Goal: Answer question/provide support

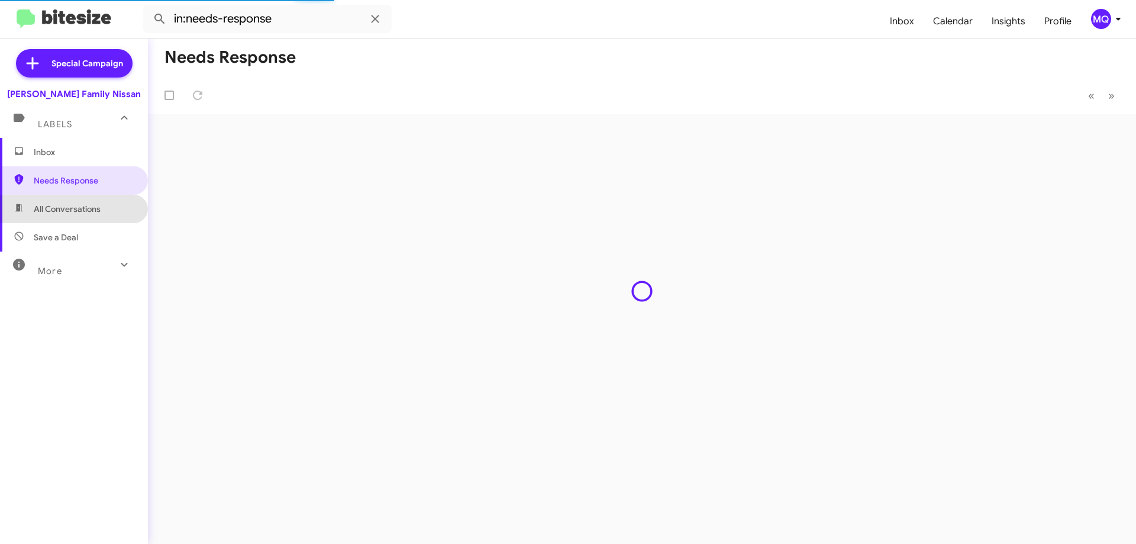
click at [99, 207] on span "All Conversations" at bounding box center [67, 209] width 67 height 12
type input "in:all-conversations"
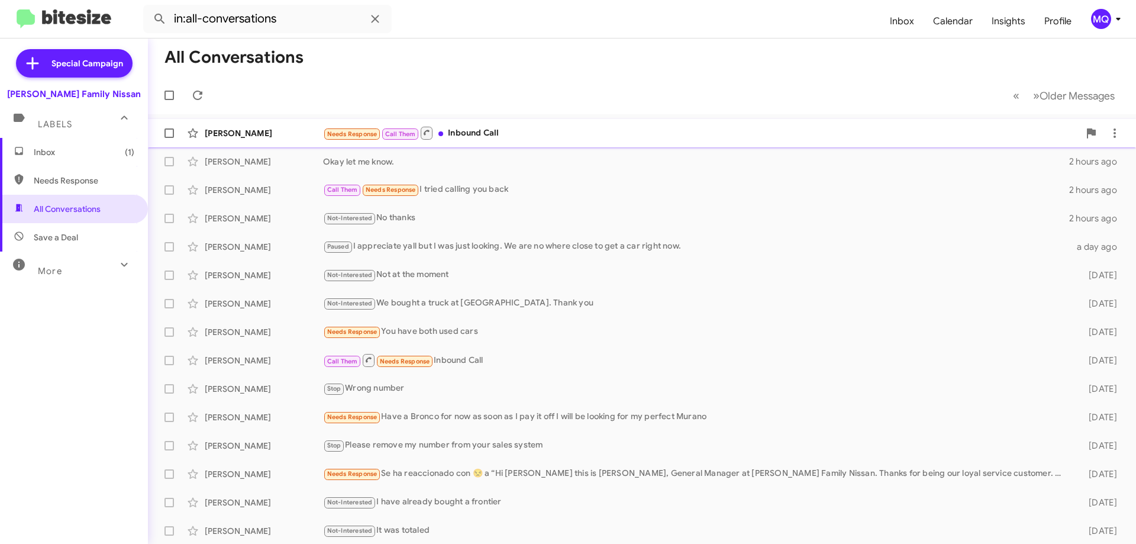
click at [528, 130] on div "Needs Response Call Them Inbound Call" at bounding box center [701, 132] width 756 height 15
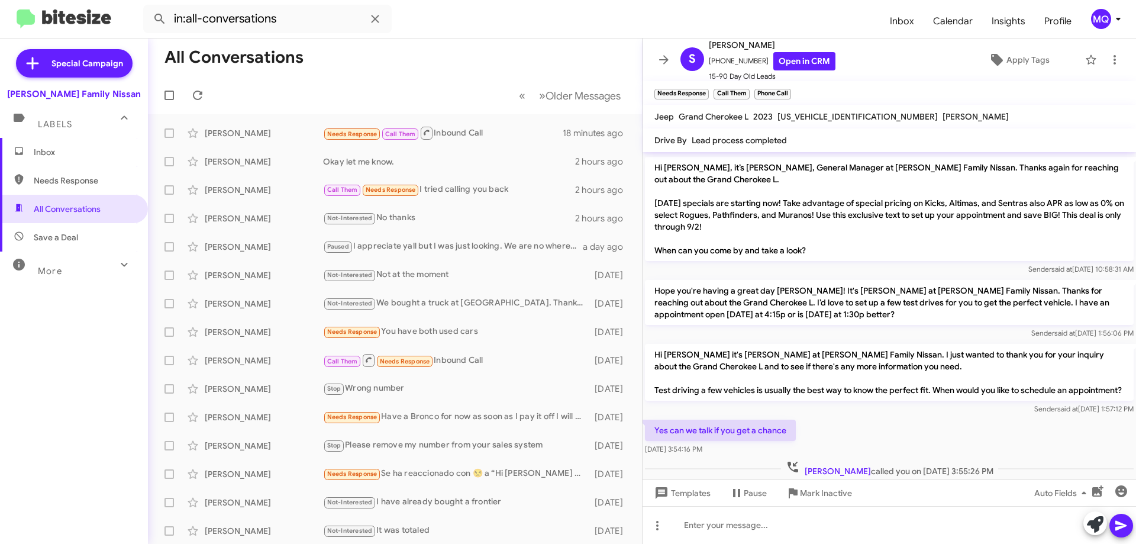
scroll to position [902, 0]
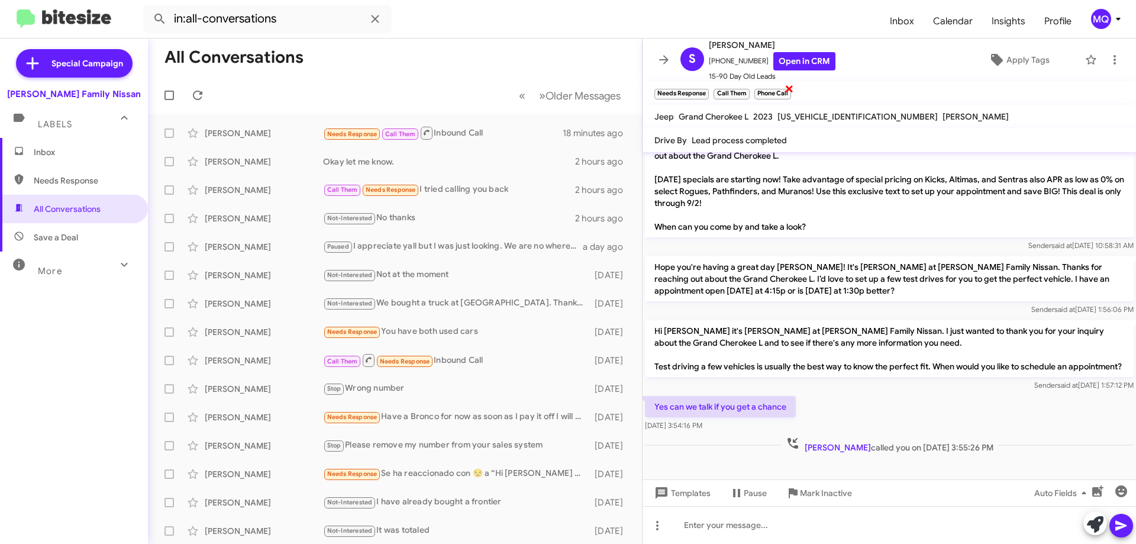
click at [790, 89] on span "×" at bounding box center [789, 88] width 9 height 14
click at [747, 89] on span "×" at bounding box center [747, 88] width 9 height 14
click at [708, 88] on span "×" at bounding box center [707, 88] width 9 height 14
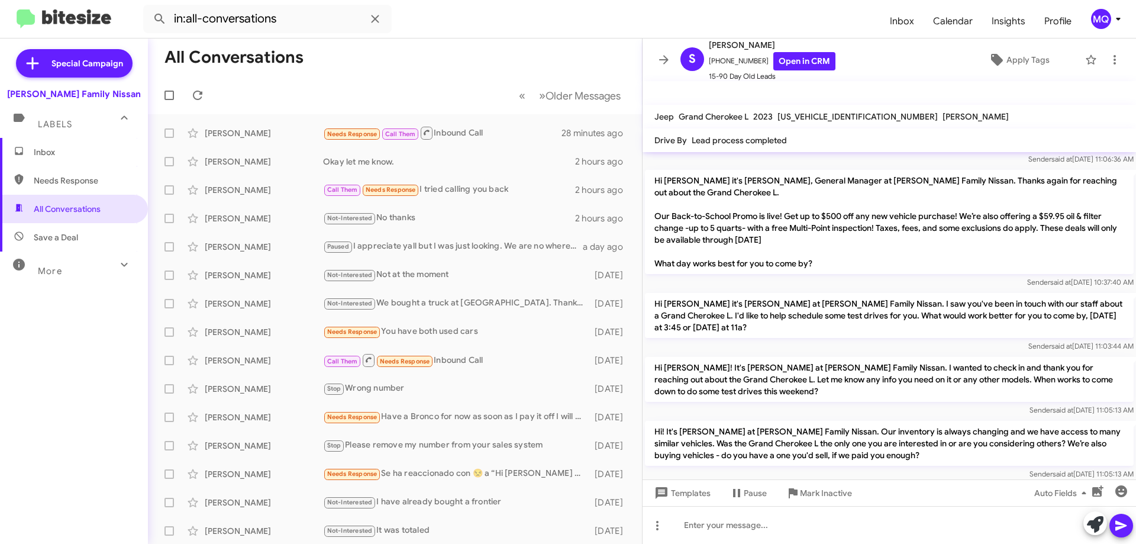
scroll to position [547, 0]
